Goal: Task Accomplishment & Management: Manage account settings

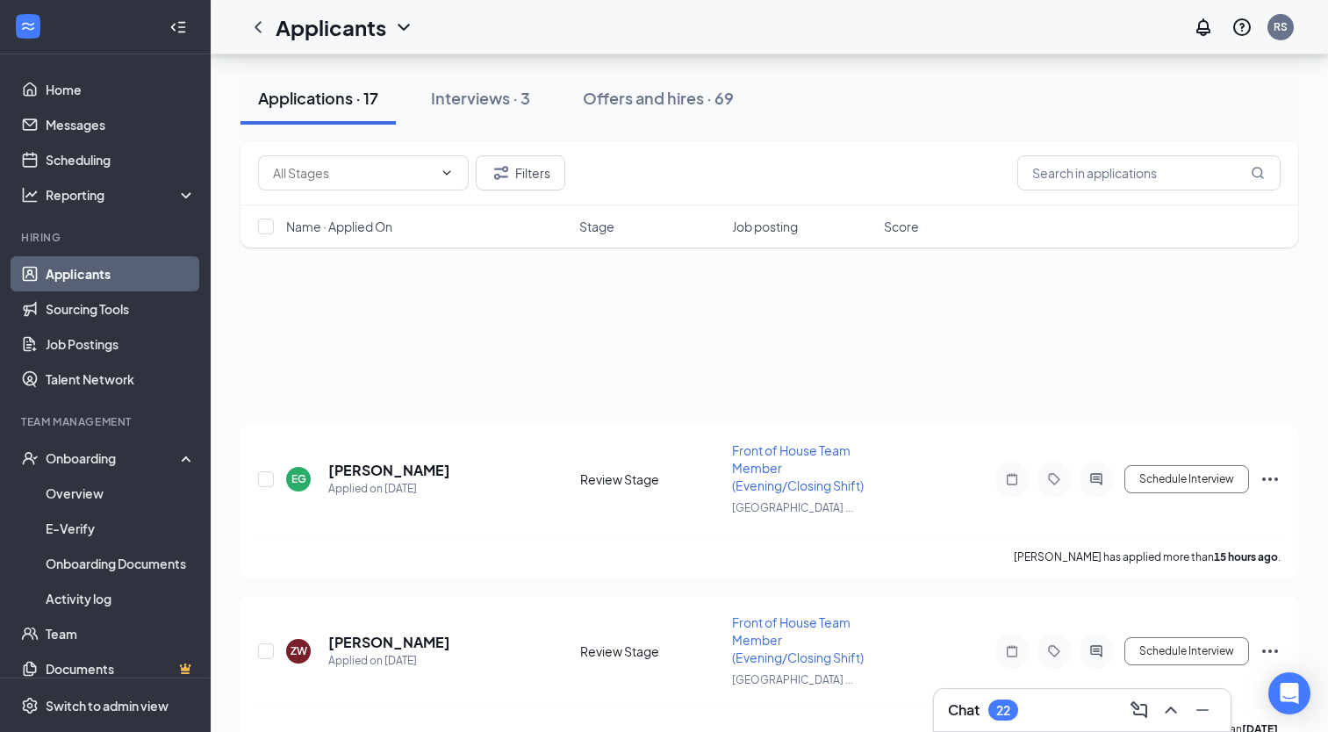
scroll to position [1196, 0]
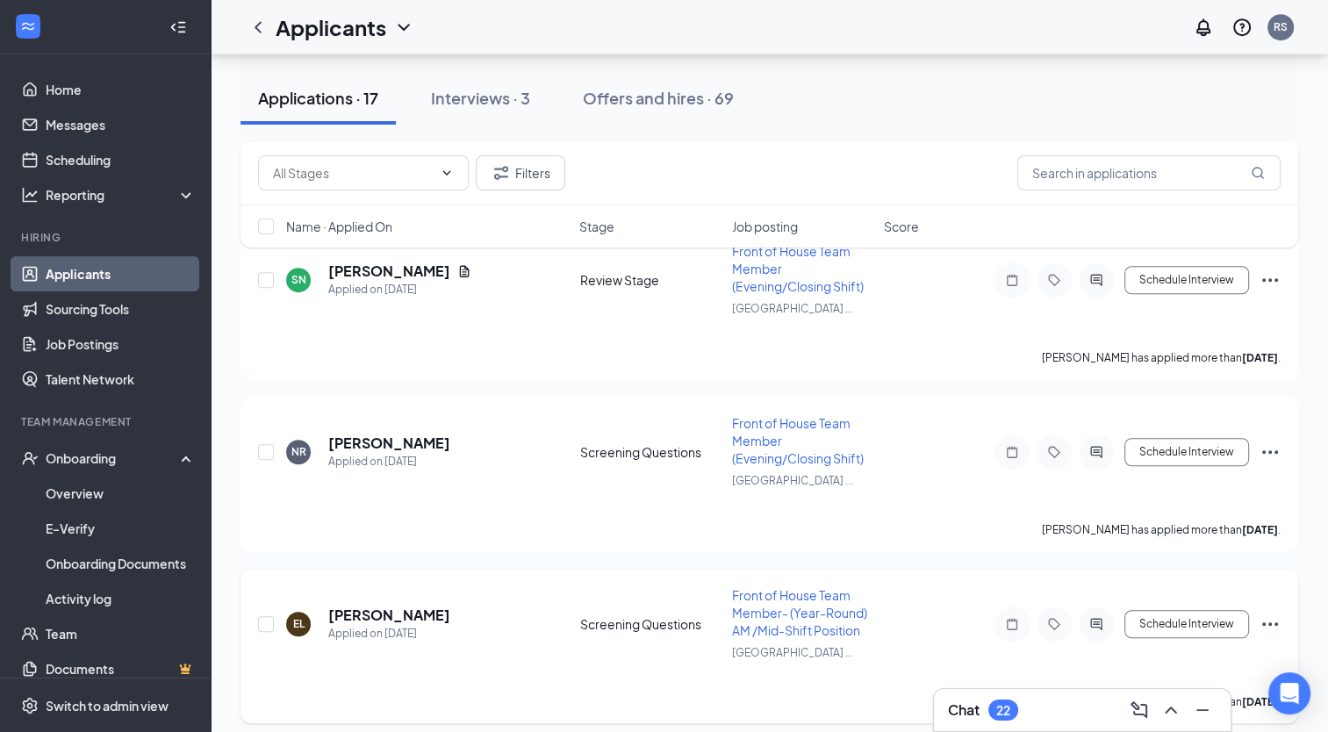
click at [260, 655] on div "EL [PERSON_NAME] Applied on [DATE] Screening Questions Front of House Team Memb…" at bounding box center [769, 632] width 1022 height 93
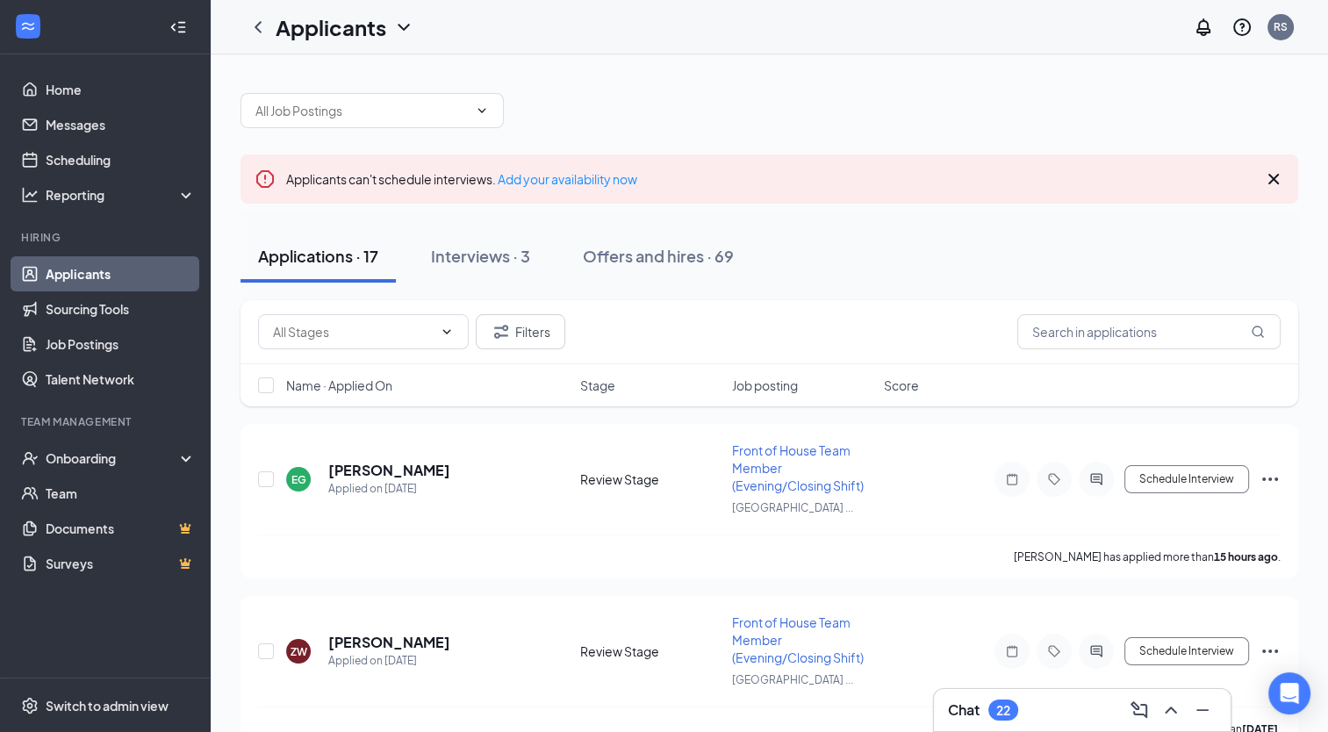
click at [1007, 715] on div "22" at bounding box center [1003, 710] width 14 height 15
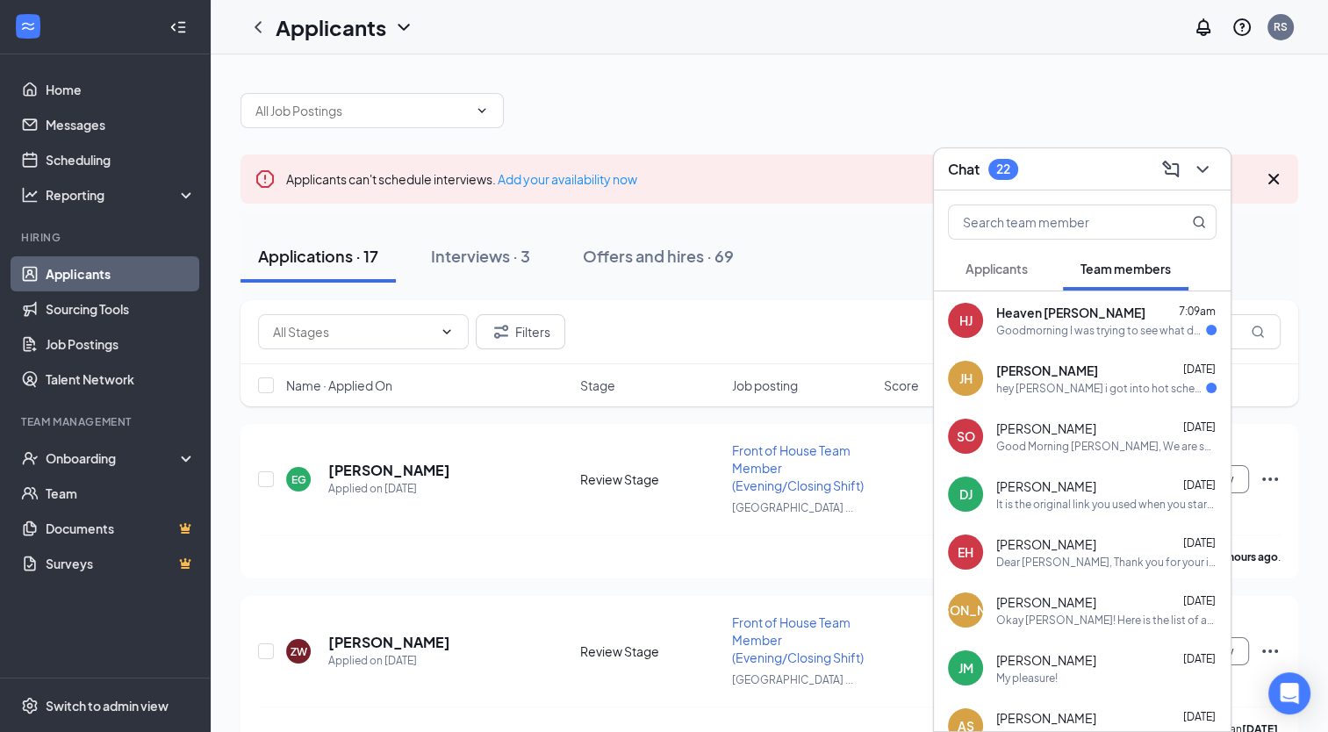
click at [1061, 381] on div "hey brandi i got into hot schedules. im not too sure how its meant to be its no…" at bounding box center [1101, 388] width 210 height 15
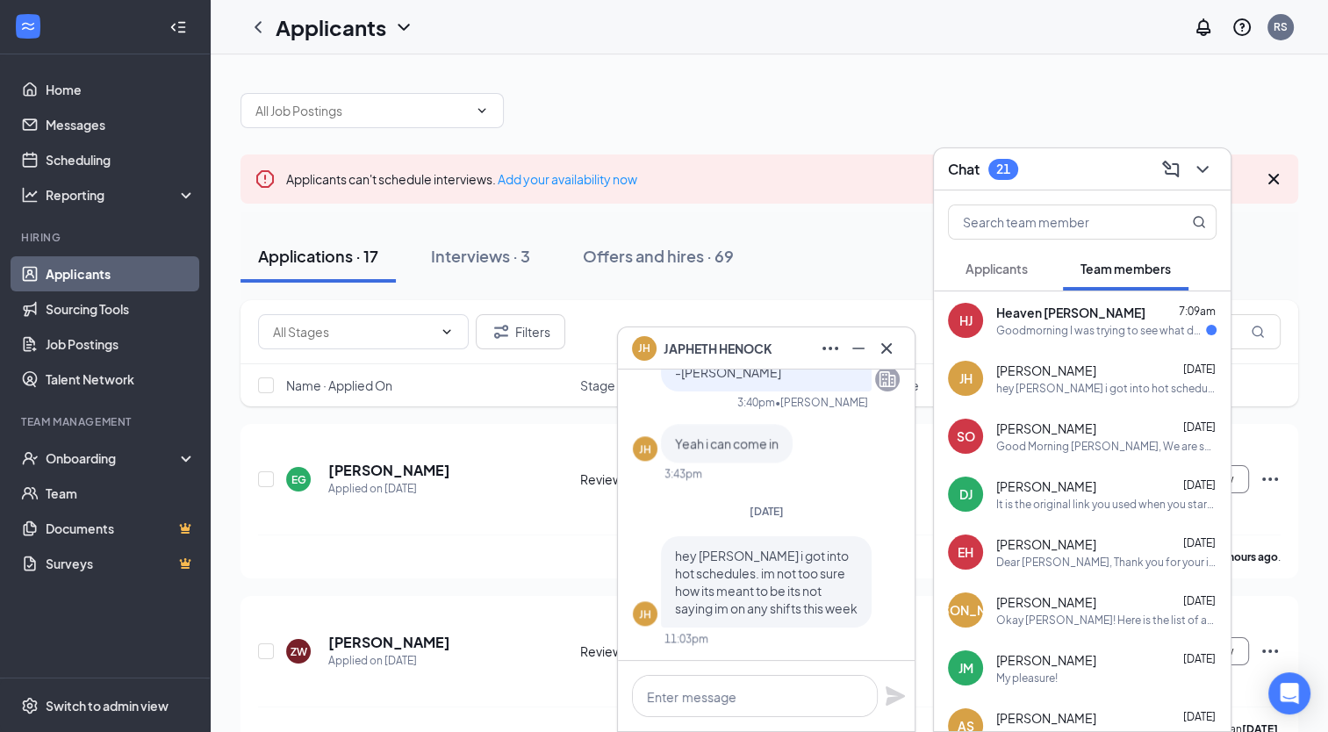
click at [1043, 311] on span "Heaven Jones" at bounding box center [1070, 313] width 149 height 18
